Goal: Transaction & Acquisition: Purchase product/service

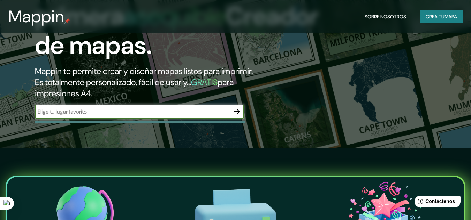
scroll to position [70, 0]
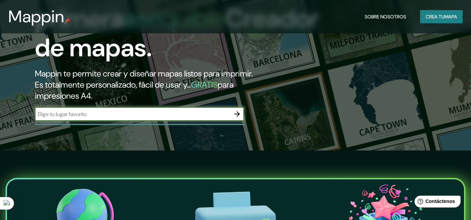
click at [167, 111] on input "text" at bounding box center [132, 114] width 195 height 8
click at [199, 112] on input "text" at bounding box center [132, 114] width 195 height 8
type input "ginebra [GEOGRAPHIC_DATA]"
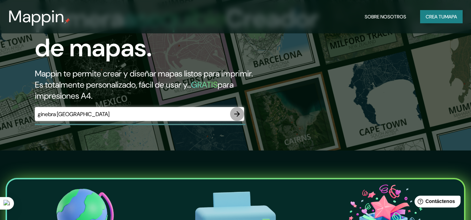
click at [234, 118] on button "button" at bounding box center [237, 114] width 14 height 14
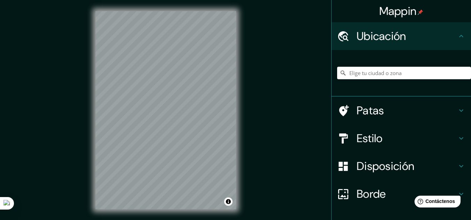
click at [373, 139] on font "Estilo" at bounding box center [369, 138] width 26 height 15
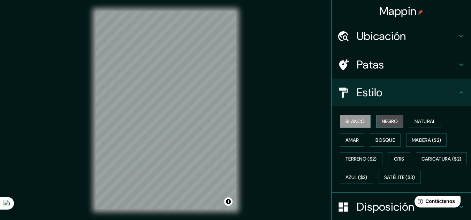
click at [381, 124] on font "Negro" at bounding box center [389, 121] width 16 height 6
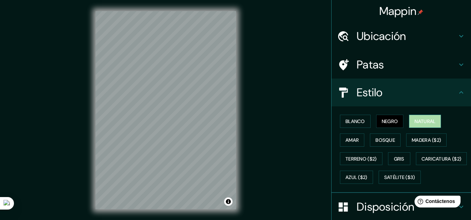
click at [417, 119] on font "Natural" at bounding box center [424, 121] width 21 height 6
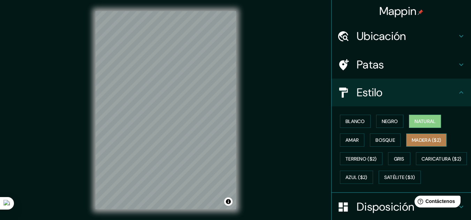
click at [419, 144] on font "Madera ($2)" at bounding box center [425, 140] width 29 height 9
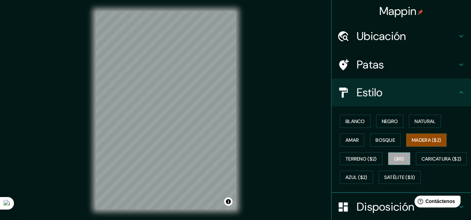
click at [404, 160] on button "Gris" at bounding box center [399, 159] width 22 height 13
click at [292, 130] on div "Mappin Ubicación Patas Estilo Blanco Negro Natural [PERSON_NAME] ($2) Terreno (…" at bounding box center [235, 116] width 471 height 232
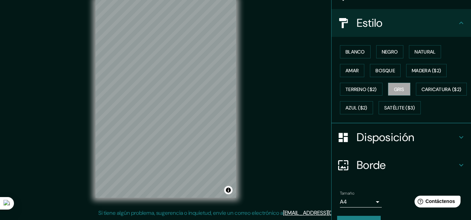
scroll to position [106, 0]
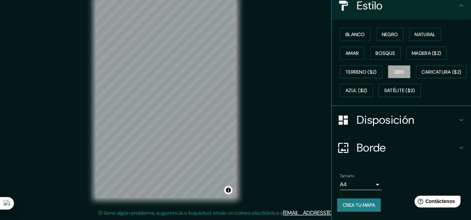
drag, startPoint x: 267, startPoint y: 129, endPoint x: 268, endPoint y: 137, distance: 8.1
click at [268, 137] on div "Mappin Ubicación Patas Estilo Blanco Negro Natural [PERSON_NAME] ($2) Terreno (…" at bounding box center [235, 105] width 471 height 232
drag, startPoint x: 240, startPoint y: 118, endPoint x: 238, endPoint y: 131, distance: 13.4
click at [238, 131] on div "© Mapbox © OpenStreetMap Improve this map" at bounding box center [165, 99] width 163 height 221
click at [373, 186] on body "Mappin Ubicación Patas Estilo Blanco Negro Natural [PERSON_NAME] ($2) Terreno (…" at bounding box center [235, 99] width 471 height 220
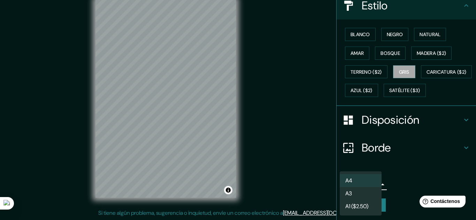
click at [390, 181] on div at bounding box center [238, 110] width 476 height 220
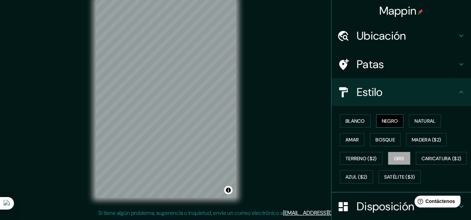
scroll to position [0, 0]
click at [421, 71] on h4 "Patas" at bounding box center [406, 65] width 100 height 14
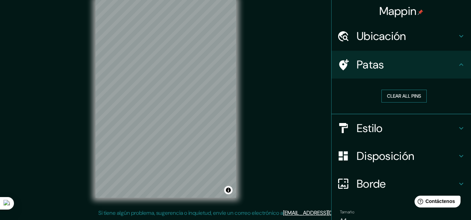
click at [408, 96] on button "Clear all pins" at bounding box center [403, 96] width 45 height 13
click at [401, 95] on button "Clear all pins" at bounding box center [403, 96] width 45 height 13
click at [433, 78] on div "Patas" at bounding box center [400, 65] width 139 height 28
click at [454, 72] on div "Patas" at bounding box center [400, 65] width 139 height 28
click at [459, 42] on div "Ubicación" at bounding box center [400, 36] width 139 height 28
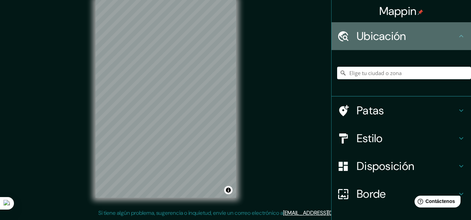
click at [459, 42] on div "Ubicación" at bounding box center [400, 36] width 139 height 28
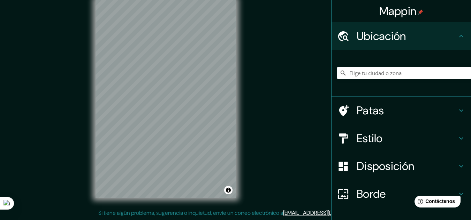
click at [455, 119] on div "Patas" at bounding box center [400, 111] width 139 height 28
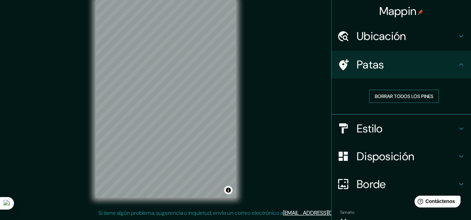
click at [378, 93] on font "Borrar todos los pines" at bounding box center [403, 96] width 59 height 9
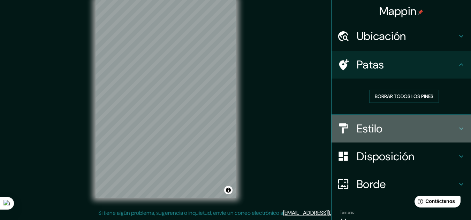
click at [382, 132] on h4 "Estilo" at bounding box center [406, 129] width 100 height 14
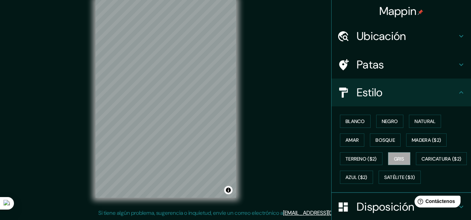
click at [428, 101] on div "Estilo" at bounding box center [400, 93] width 139 height 28
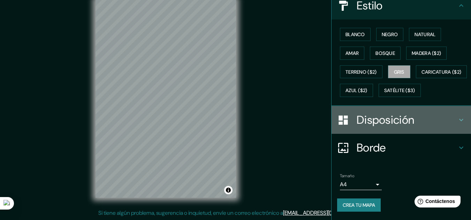
click at [426, 119] on h4 "Disposición" at bounding box center [406, 120] width 100 height 14
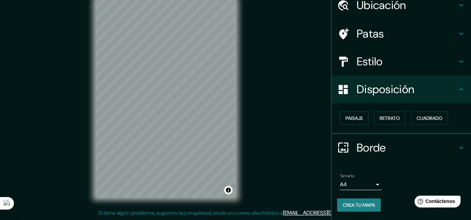
scroll to position [31, 0]
click at [359, 123] on button "Paisaje" at bounding box center [354, 118] width 29 height 13
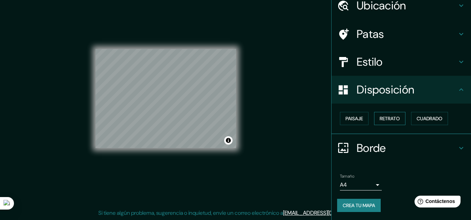
click at [380, 117] on font "Retrato" at bounding box center [389, 119] width 20 height 6
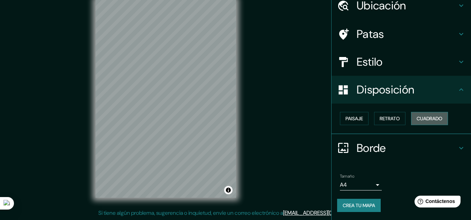
click at [422, 120] on font "Cuadrado" at bounding box center [429, 119] width 26 height 6
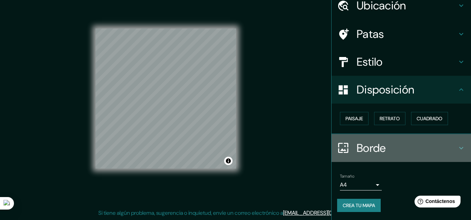
click at [417, 157] on div "Borde" at bounding box center [400, 148] width 139 height 28
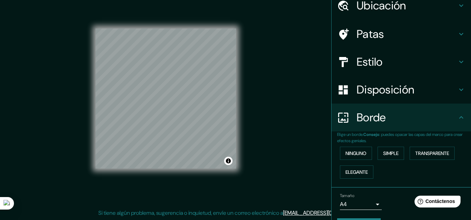
scroll to position [50, 0]
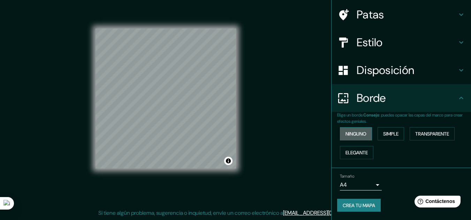
click at [358, 137] on font "Ninguno" at bounding box center [355, 134] width 21 height 6
click at [390, 132] on font "Simple" at bounding box center [390, 134] width 15 height 6
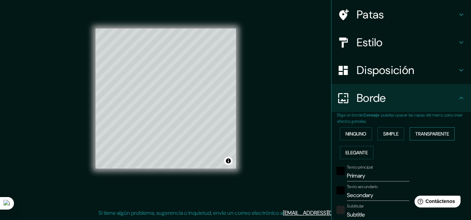
click at [416, 136] on font "Transparente" at bounding box center [432, 134] width 34 height 6
click at [363, 155] on font "Elegante" at bounding box center [356, 153] width 22 height 6
click at [360, 140] on button "Ninguno" at bounding box center [356, 133] width 32 height 13
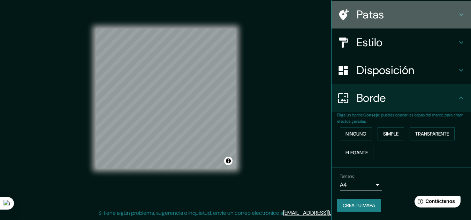
click at [378, 15] on font "Patas" at bounding box center [370, 14] width 28 height 15
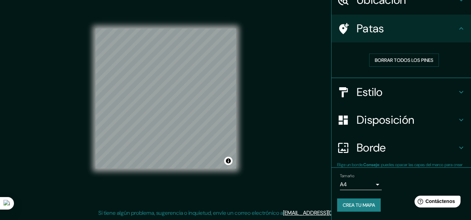
scroll to position [36, 0]
click at [409, 57] on font "Borrar todos los pines" at bounding box center [403, 60] width 59 height 6
click at [399, 62] on font "Borrar todos los pines" at bounding box center [403, 60] width 59 height 6
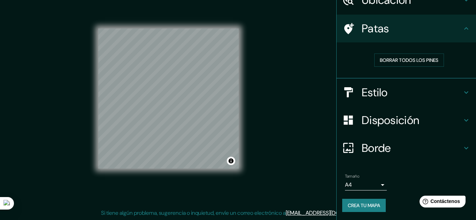
click at [372, 181] on body "Mappin Ubicación Patas Borrar todos los pines Estilo Disposición Borde Elige un…" at bounding box center [238, 99] width 476 height 220
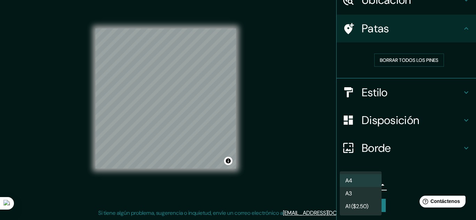
click at [390, 179] on div at bounding box center [238, 110] width 476 height 220
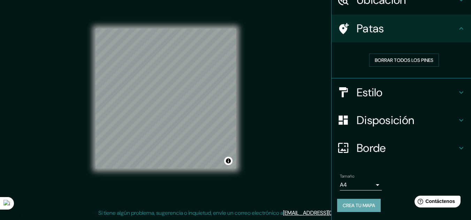
click at [369, 204] on font "Crea tu mapa" at bounding box center [358, 206] width 32 height 6
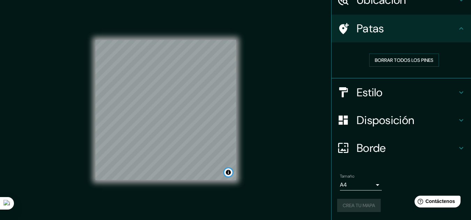
click at [230, 176] on button "Activar o desactivar atribución" at bounding box center [228, 173] width 8 height 8
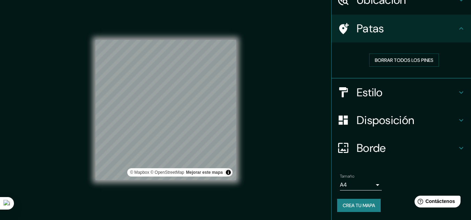
click at [346, 202] on font "Crea tu mapa" at bounding box center [358, 205] width 32 height 9
click at [416, 185] on div "Tamaño A4 single" at bounding box center [401, 182] width 128 height 22
click at [437, 197] on div "Help Contáctenos" at bounding box center [437, 202] width 48 height 12
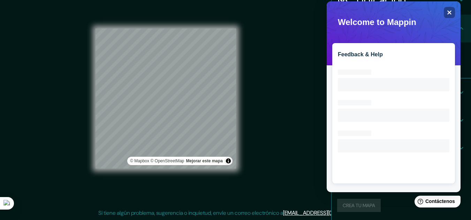
scroll to position [0, 0]
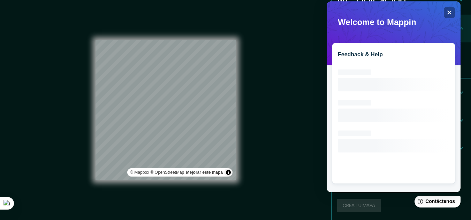
click at [455, 15] on div "Feedback & Help Loading interface..." at bounding box center [393, 96] width 134 height 191
click at [449, 15] on icon "Close" at bounding box center [448, 12] width 5 height 5
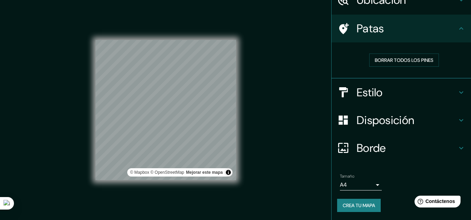
click at [370, 188] on body "Mappin Ubicación Patas Borrar todos los pines Estilo Disposición Borde Elige un…" at bounding box center [235, 110] width 471 height 220
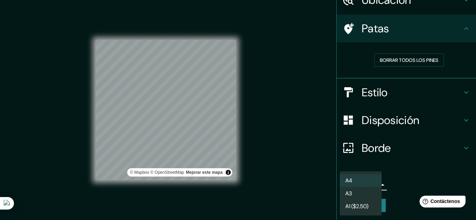
click at [368, 195] on li "A3" at bounding box center [361, 193] width 42 height 13
type input "a4"
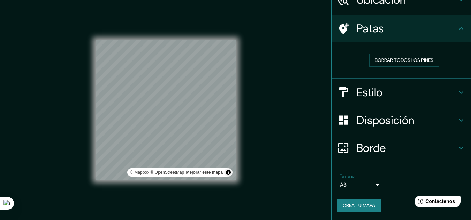
click at [370, 204] on font "Crea tu mapa" at bounding box center [358, 206] width 32 height 6
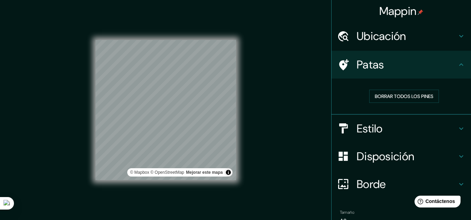
scroll to position [36, 0]
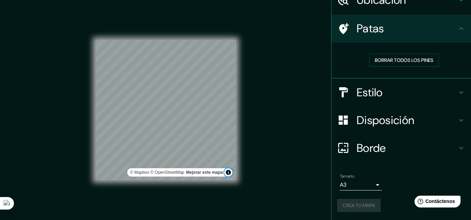
click at [227, 174] on button "Activar o desactivar atribución" at bounding box center [228, 173] width 8 height 8
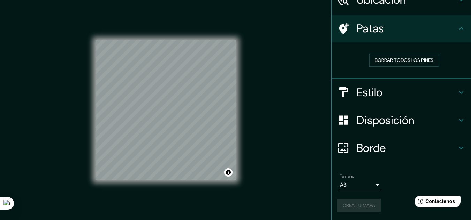
drag, startPoint x: 259, startPoint y: 164, endPoint x: 255, endPoint y: 142, distance: 22.3
click at [257, 146] on div "Mappin Ubicación Patas Borrar todos los pines Estilo Disposición Borde Elige un…" at bounding box center [235, 116] width 471 height 232
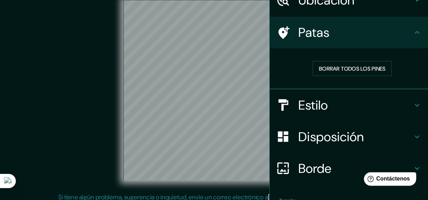
scroll to position [36, 0]
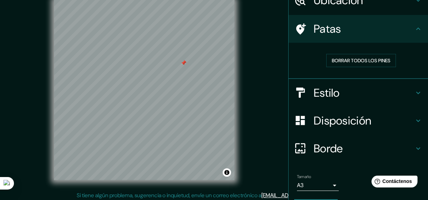
click at [349, 101] on div "Estilo" at bounding box center [357, 93] width 139 height 28
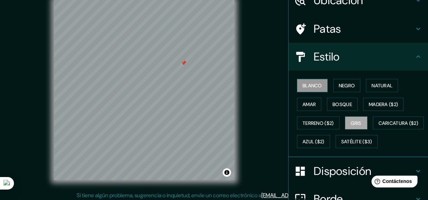
click at [314, 84] on font "Blanco" at bounding box center [312, 86] width 20 height 6
click at [339, 81] on font "Negro" at bounding box center [347, 85] width 16 height 9
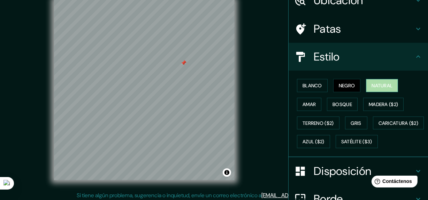
click at [372, 87] on font "Natural" at bounding box center [381, 86] width 21 height 6
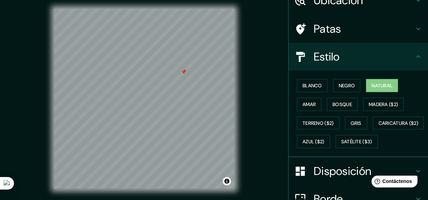
scroll to position [0, 0]
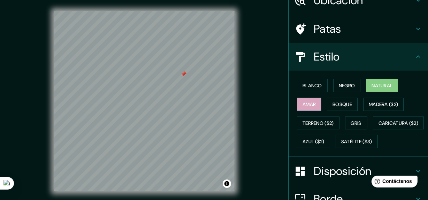
click at [306, 108] on button "Amar" at bounding box center [309, 104] width 24 height 13
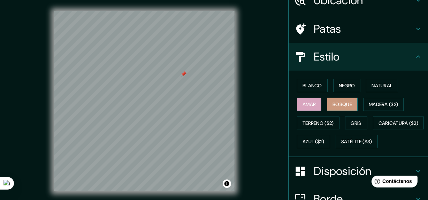
click at [334, 105] on font "Bosque" at bounding box center [342, 104] width 20 height 6
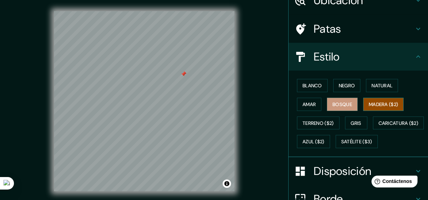
click at [368, 101] on font "Madera ($2)" at bounding box center [382, 104] width 29 height 6
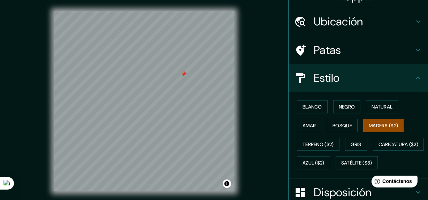
click at [393, 50] on h4 "Patas" at bounding box center [363, 50] width 100 height 14
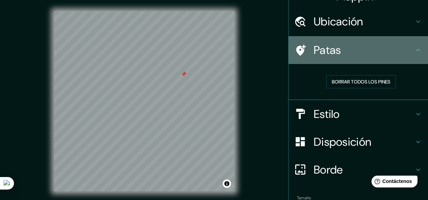
click at [400, 54] on h4 "Patas" at bounding box center [363, 50] width 100 height 14
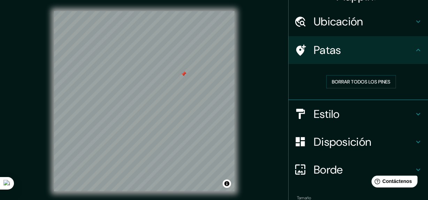
click at [408, 25] on h4 "Ubicación" at bounding box center [363, 22] width 100 height 14
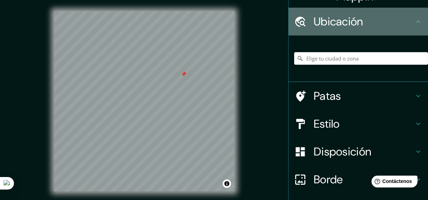
click at [414, 24] on icon at bounding box center [418, 21] width 8 height 8
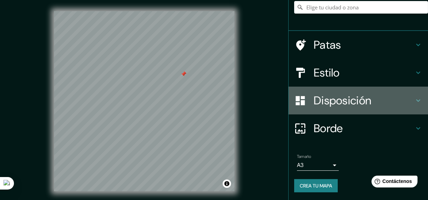
click at [375, 98] on h4 "Disposición" at bounding box center [363, 101] width 100 height 14
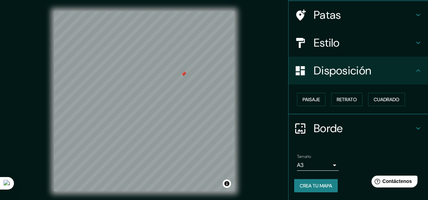
scroll to position [50, 0]
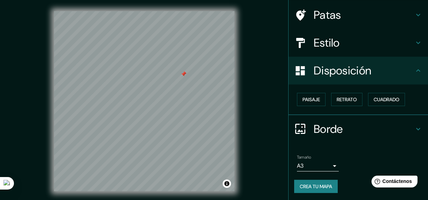
click at [381, 44] on h4 "Estilo" at bounding box center [363, 43] width 100 height 14
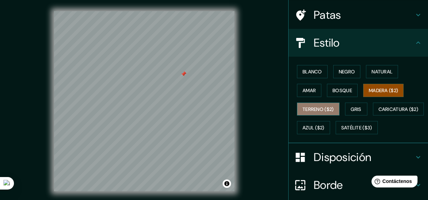
click at [308, 106] on font "Terreno ($2)" at bounding box center [317, 109] width 31 height 6
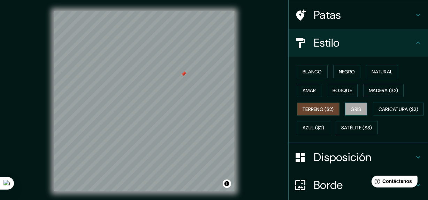
click at [351, 107] on font "Gris" at bounding box center [356, 109] width 10 height 6
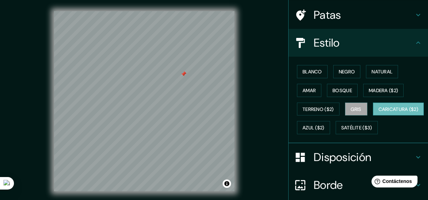
click at [373, 116] on button "Caricatura ($2)" at bounding box center [398, 109] width 51 height 13
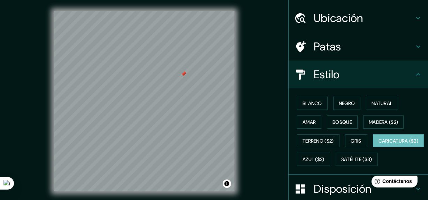
scroll to position [39, 0]
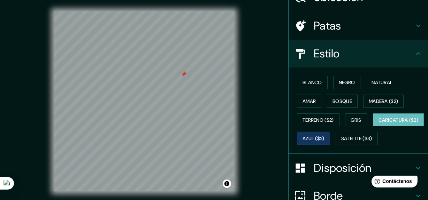
click at [324, 138] on font "Azul ($2)" at bounding box center [313, 139] width 22 height 6
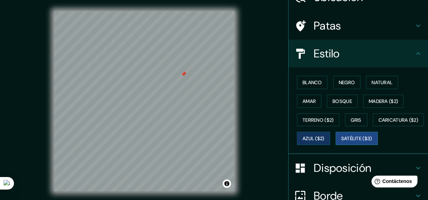
click at [335, 145] on button "Satélite ($3)" at bounding box center [356, 138] width 42 height 13
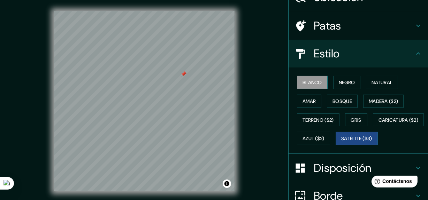
click at [317, 86] on font "Blanco" at bounding box center [312, 82] width 20 height 9
click at [339, 83] on font "Negro" at bounding box center [347, 82] width 16 height 6
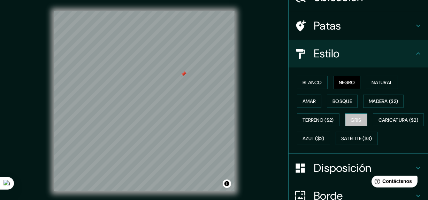
click at [352, 122] on font "Gris" at bounding box center [356, 120] width 10 height 9
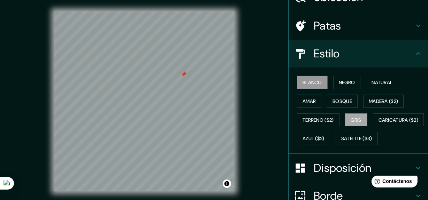
click at [318, 79] on button "Blanco" at bounding box center [312, 82] width 31 height 13
click at [342, 81] on font "Negro" at bounding box center [347, 82] width 16 height 6
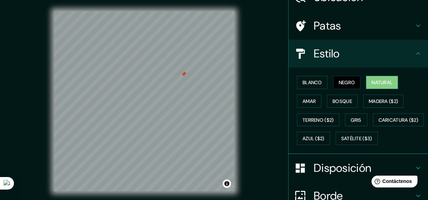
click at [371, 84] on font "Natural" at bounding box center [381, 82] width 21 height 6
click at [313, 101] on button "Amar" at bounding box center [309, 101] width 24 height 13
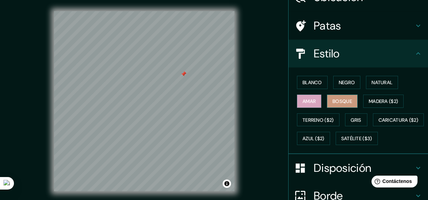
click at [334, 104] on button "Bosque" at bounding box center [342, 101] width 31 height 13
click at [321, 101] on div "Blanco Negro Natural Amar Bosque Madera ($2) Terreno ($2) Gris Caricatura ($2) …" at bounding box center [361, 110] width 134 height 75
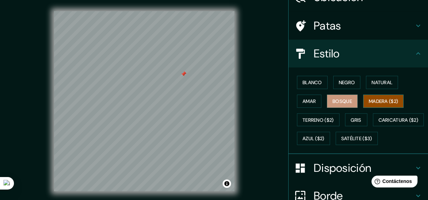
click at [369, 100] on font "Madera ($2)" at bounding box center [382, 101] width 29 height 6
click at [368, 103] on font "Madera ($2)" at bounding box center [382, 101] width 29 height 6
click at [348, 99] on font "Bosque" at bounding box center [342, 101] width 20 height 6
click at [379, 102] on font "Madera ($2)" at bounding box center [382, 101] width 29 height 6
click at [350, 98] on button "Bosque" at bounding box center [342, 101] width 31 height 13
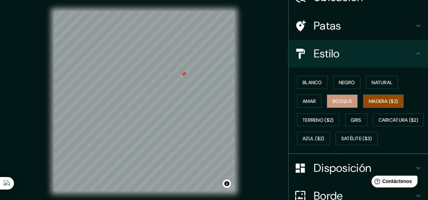
click at [380, 102] on font "Madera ($2)" at bounding box center [382, 101] width 29 height 6
click at [343, 78] on font "Negro" at bounding box center [347, 82] width 16 height 9
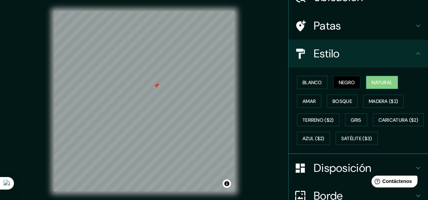
click at [373, 79] on font "Natural" at bounding box center [381, 82] width 21 height 6
click at [352, 125] on button "Gris" at bounding box center [356, 120] width 22 height 13
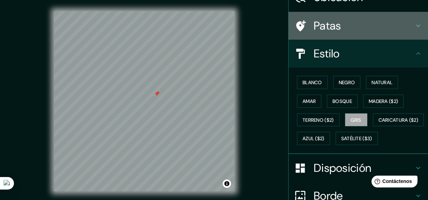
click at [365, 31] on h4 "Patas" at bounding box center [363, 26] width 100 height 14
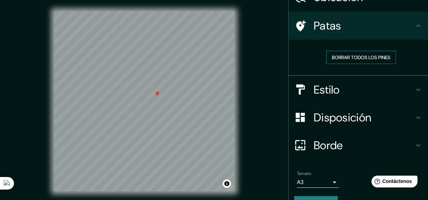
click at [358, 59] on font "Borrar todos los pines" at bounding box center [361, 57] width 59 height 6
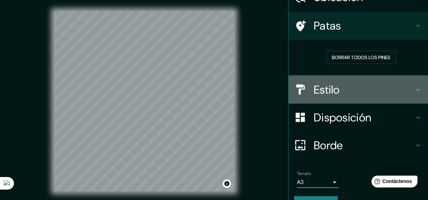
click at [351, 91] on h4 "Estilo" at bounding box center [363, 90] width 100 height 14
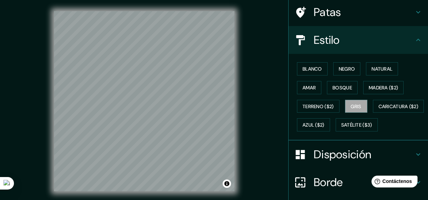
scroll to position [60, 0]
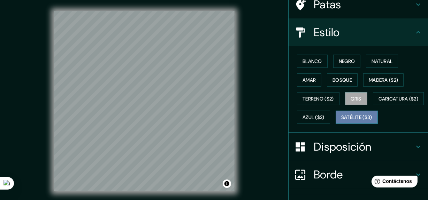
click at [341, 121] on font "Satélite ($3)" at bounding box center [356, 118] width 31 height 6
